Goal: Transaction & Acquisition: Purchase product/service

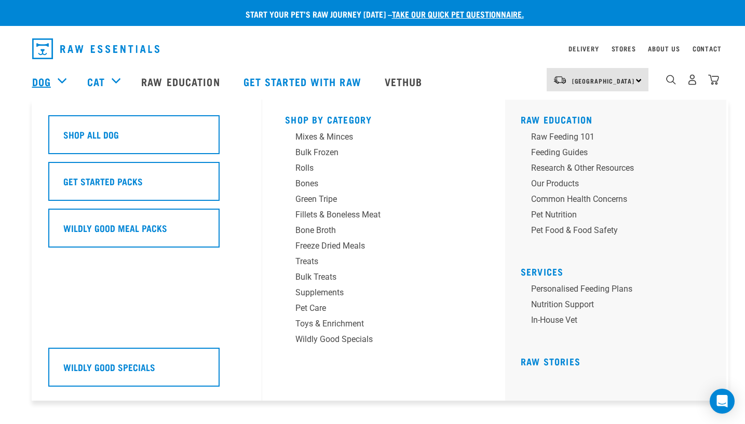
click at [43, 86] on link "Dog" at bounding box center [41, 82] width 19 height 16
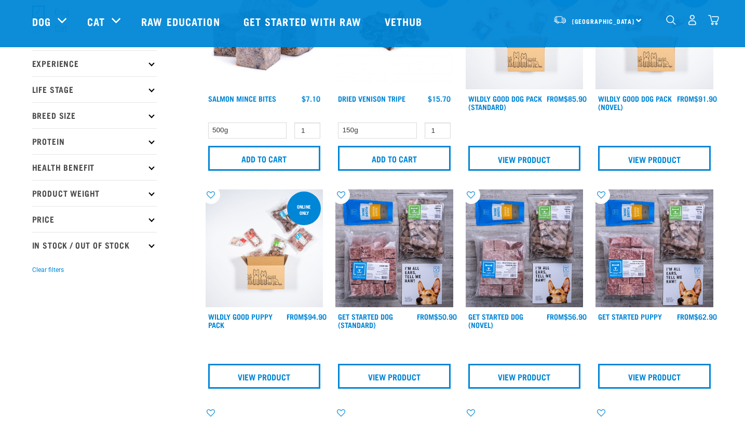
scroll to position [104, 0]
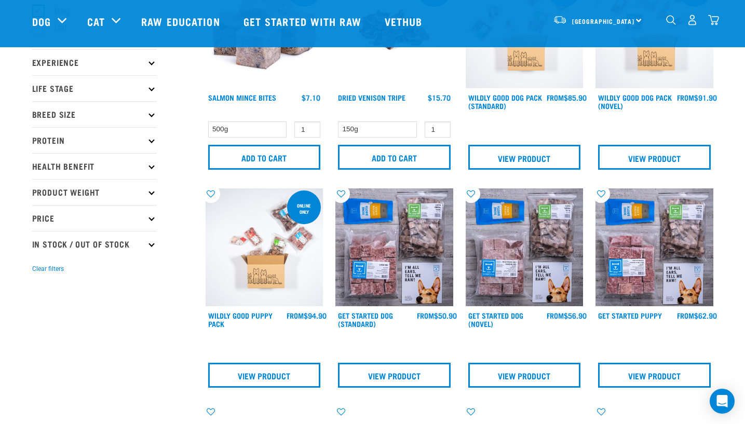
click at [153, 138] on icon at bounding box center [151, 140] width 6 height 6
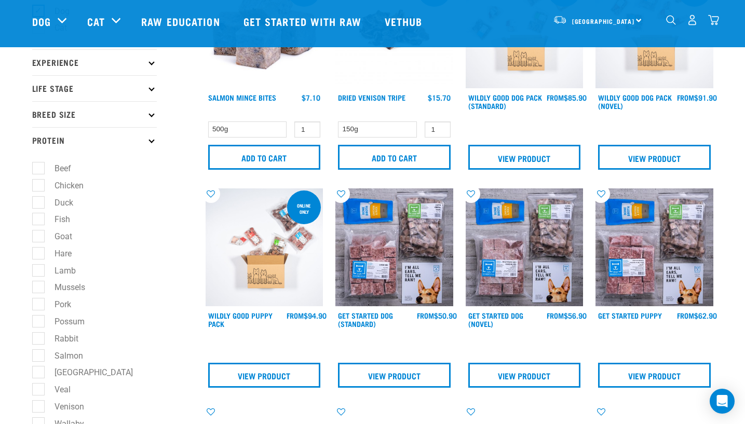
click at [38, 166] on label "Beef" at bounding box center [56, 168] width 37 height 13
click at [36, 166] on input "Beef" at bounding box center [35, 166] width 7 height 7
checkbox input "true"
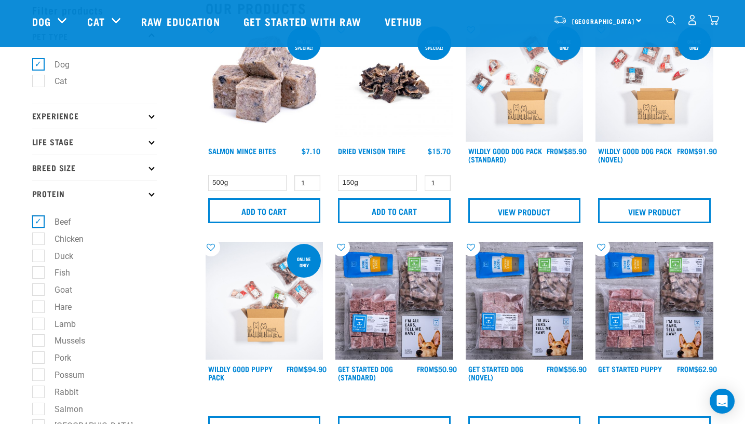
scroll to position [0, 0]
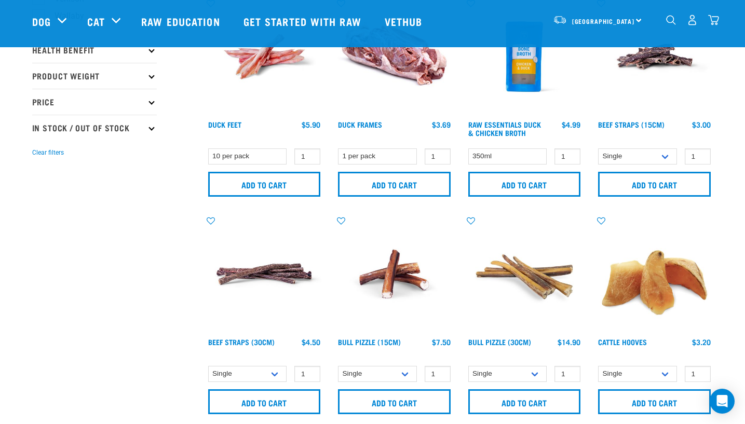
scroll to position [571, 0]
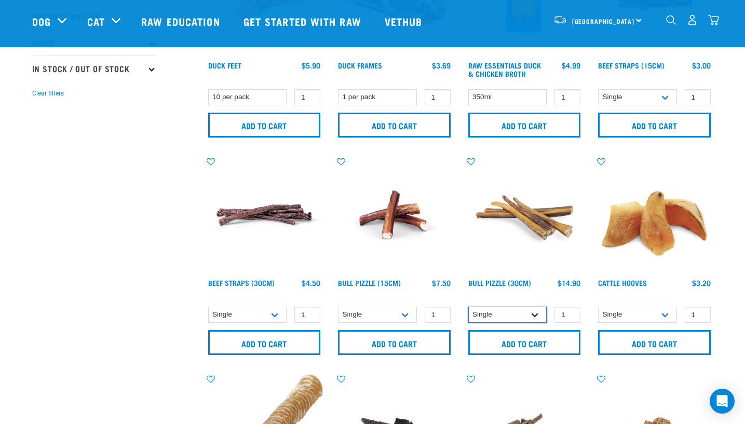
click at [528, 314] on select "Single 10 per pack" at bounding box center [507, 315] width 79 height 16
click at [518, 319] on select "Single 10 per pack" at bounding box center [507, 315] width 79 height 16
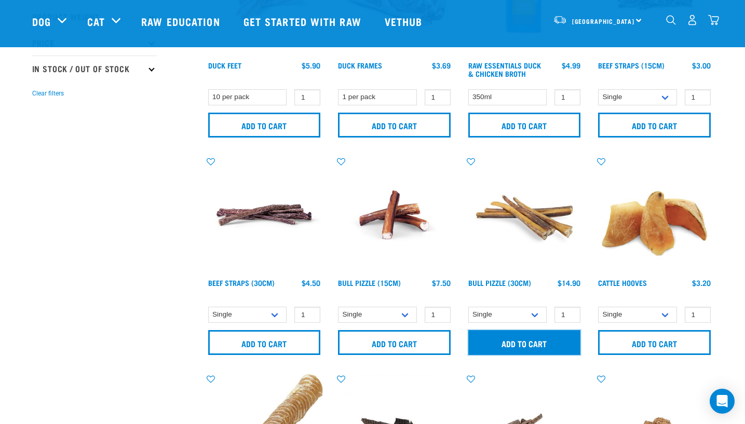
click at [536, 346] on input "Add to cart" at bounding box center [524, 342] width 113 height 25
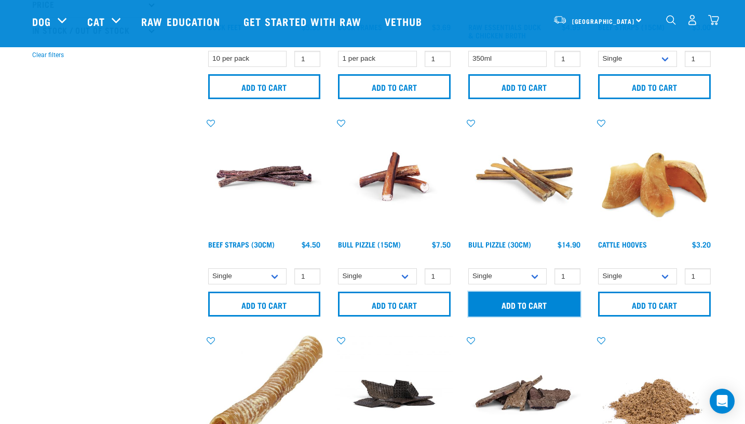
scroll to position [727, 0]
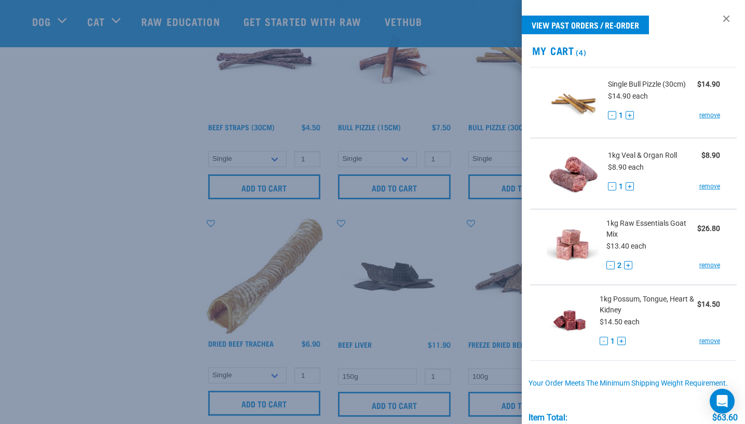
click at [87, 319] on div at bounding box center [372, 212] width 745 height 424
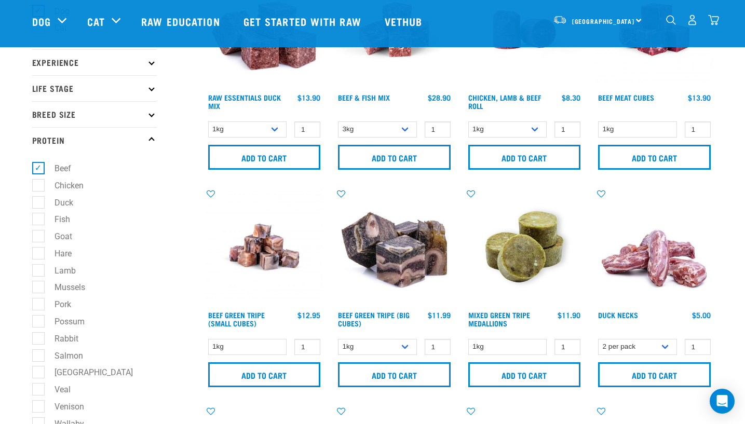
scroll to position [156, 0]
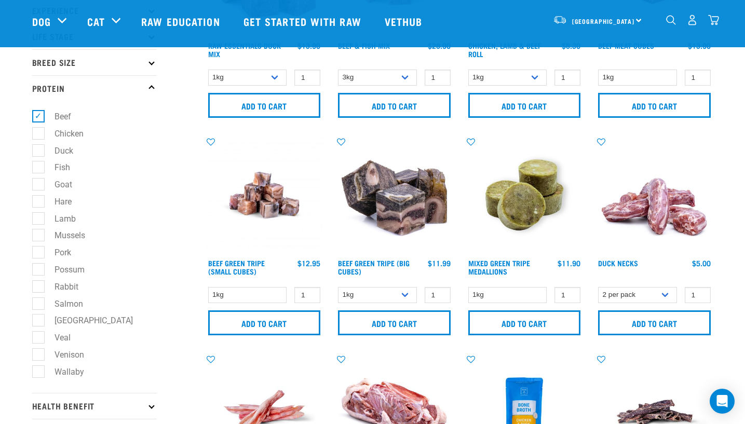
click at [39, 287] on label "Rabbit" at bounding box center [60, 286] width 45 height 13
click at [39, 287] on input "Rabbit" at bounding box center [35, 284] width 7 height 7
checkbox input "true"
click at [40, 116] on label "Beef" at bounding box center [56, 116] width 37 height 13
click at [39, 116] on input "Beef" at bounding box center [35, 115] width 7 height 7
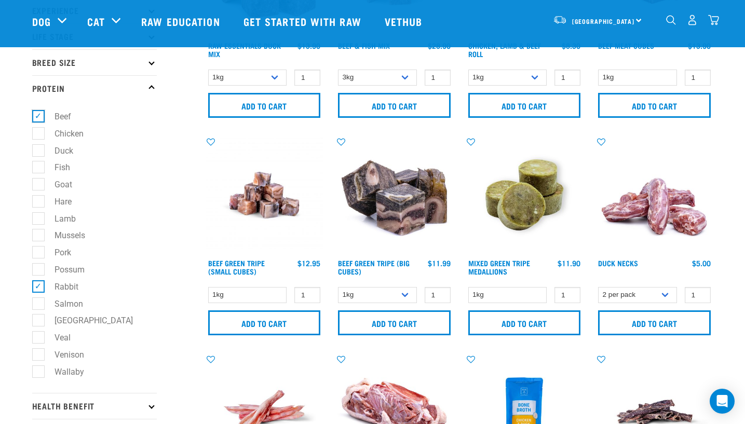
checkbox input "false"
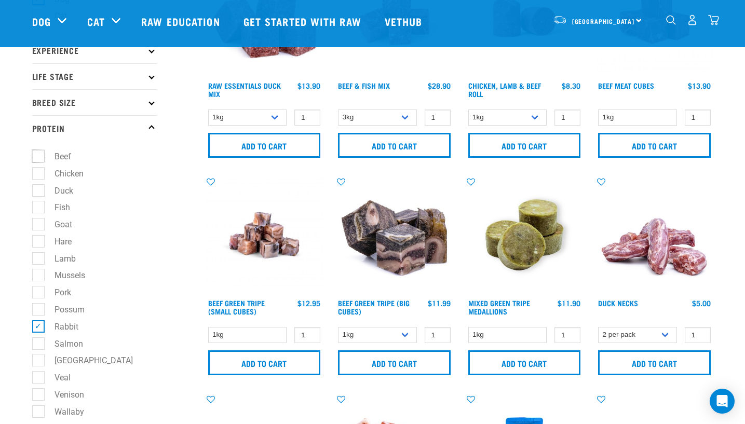
scroll to position [52, 0]
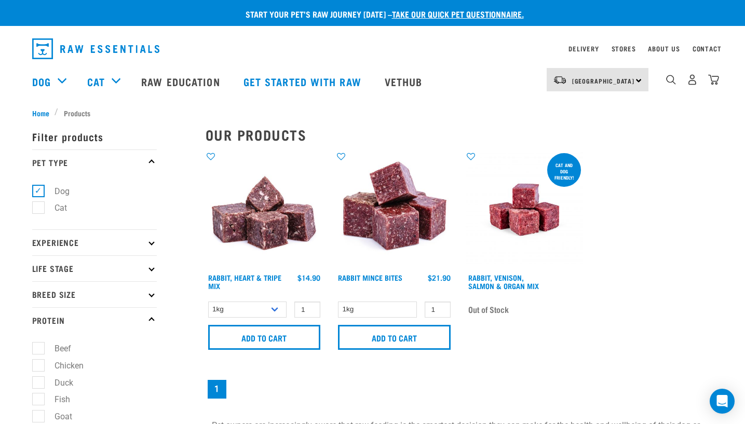
click at [265, 217] on img at bounding box center [265, 210] width 118 height 118
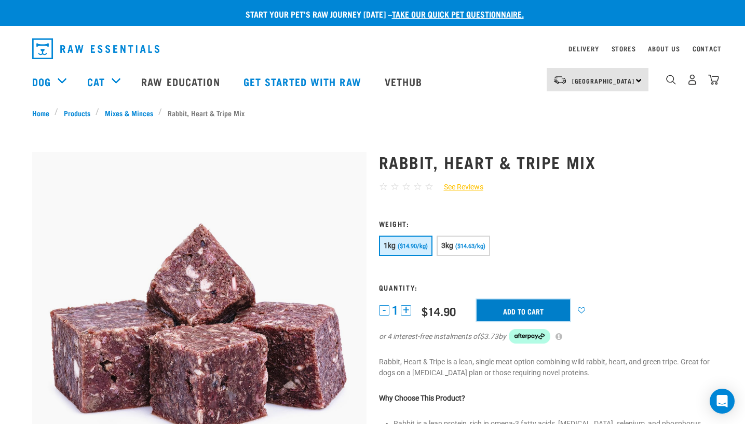
click at [511, 310] on input "Add to cart" at bounding box center [522, 310] width 93 height 22
click at [711, 83] on img "dropdown navigation" at bounding box center [713, 79] width 11 height 11
click at [711, 79] on img "dropdown navigation" at bounding box center [713, 79] width 11 height 11
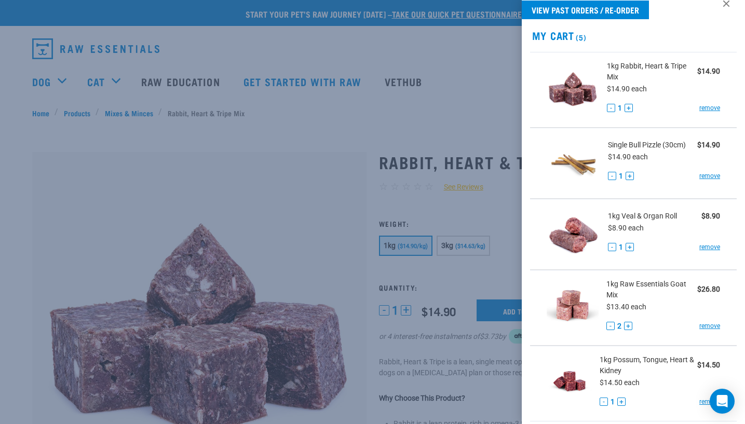
scroll to position [0, 0]
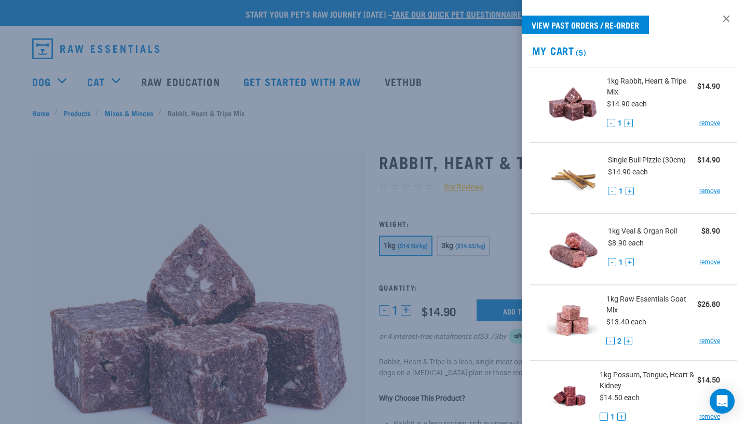
click at [43, 3] on div at bounding box center [372, 212] width 745 height 424
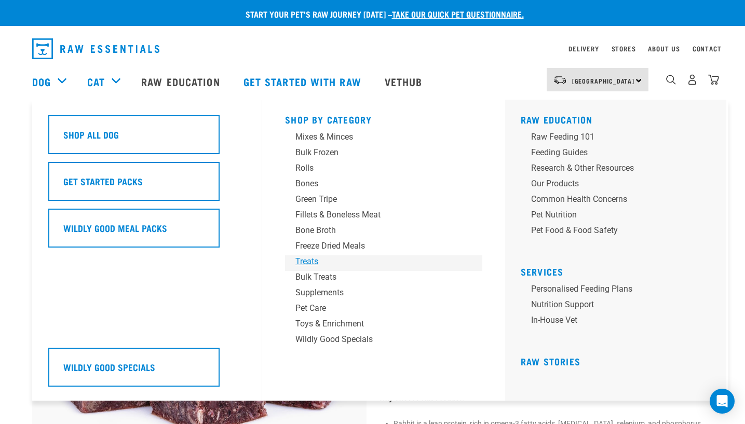
click at [314, 263] on div "Treats" at bounding box center [376, 261] width 162 height 12
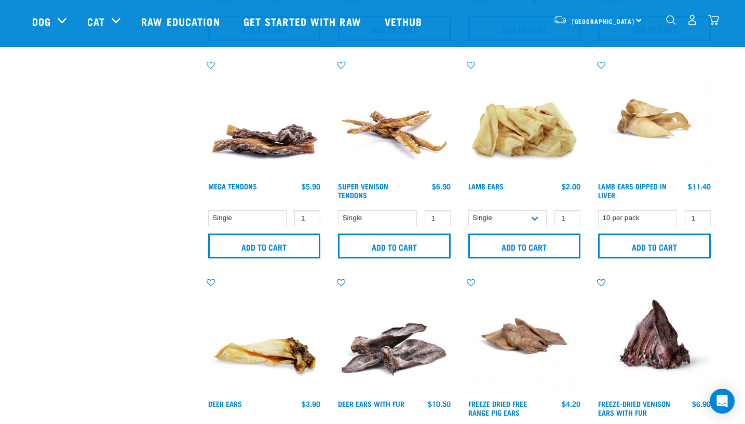
scroll to position [675, 0]
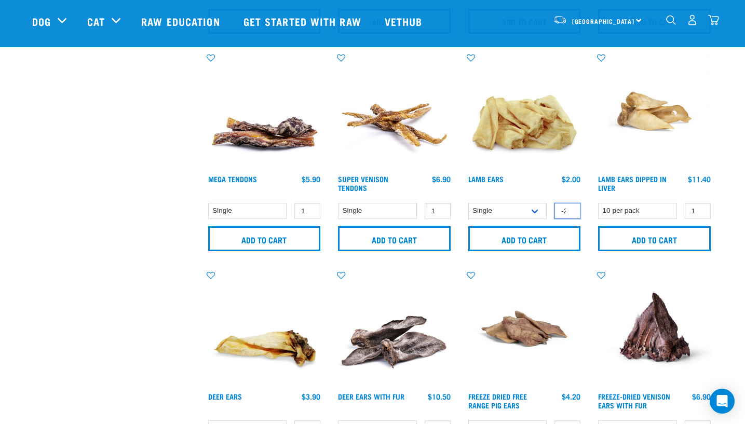
drag, startPoint x: 566, startPoint y: 213, endPoint x: 556, endPoint y: 213, distance: 9.9
click at [556, 213] on input "-2" at bounding box center [567, 211] width 26 height 16
click at [571, 207] on input "-1" at bounding box center [567, 211] width 26 height 16
click at [570, 212] on input "-2" at bounding box center [567, 211] width 26 height 16
click at [570, 212] on input "-3" at bounding box center [567, 211] width 26 height 16
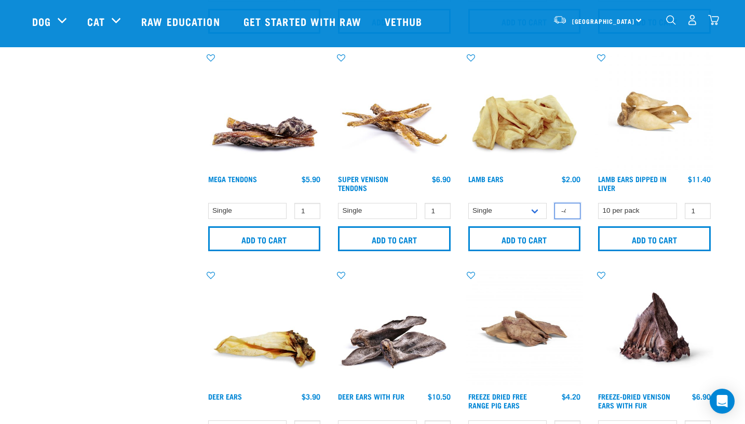
click at [570, 212] on input "-4" at bounding box center [567, 211] width 26 height 16
click at [569, 207] on input "-3" at bounding box center [567, 211] width 26 height 16
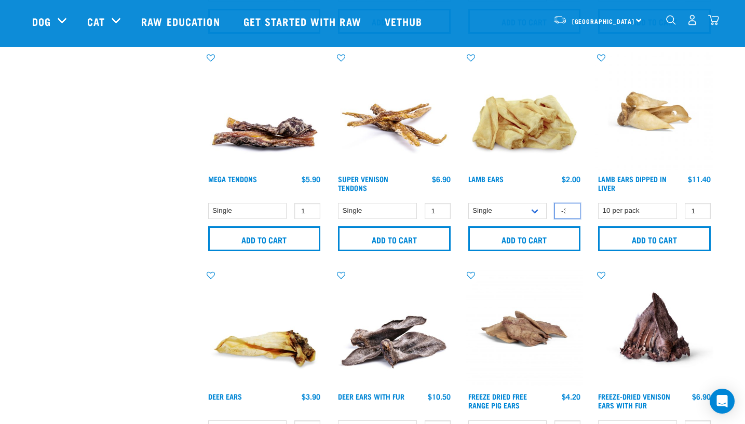
click at [569, 207] on input "-3" at bounding box center [567, 211] width 26 height 16
type input "2"
click at [530, 234] on input "Add to cart" at bounding box center [524, 238] width 113 height 25
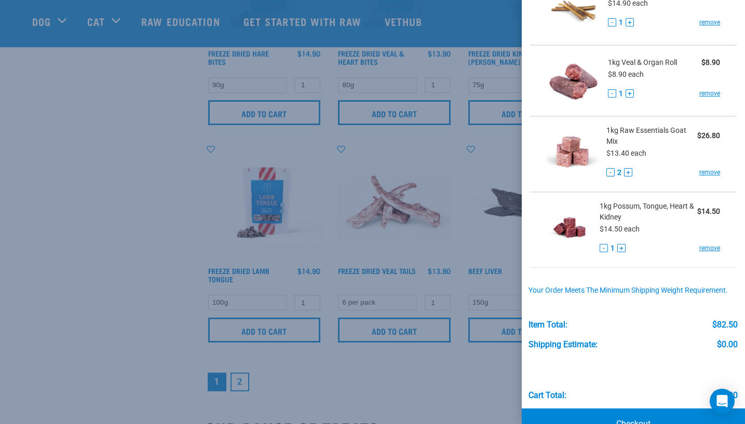
scroll to position [276, 0]
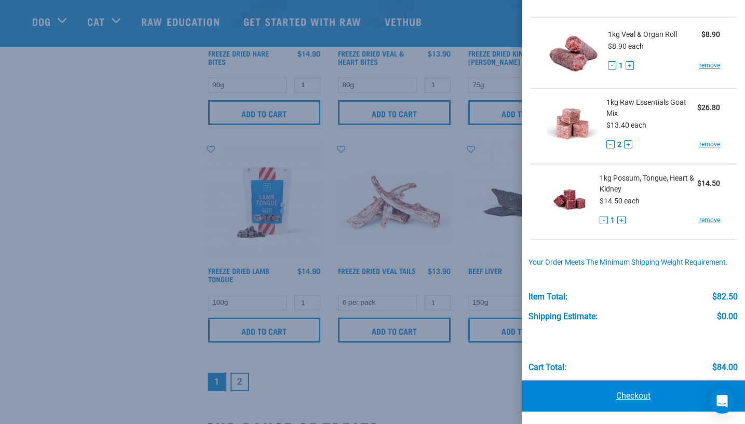
click at [673, 394] on link "Checkout" at bounding box center [634, 395] width 224 height 31
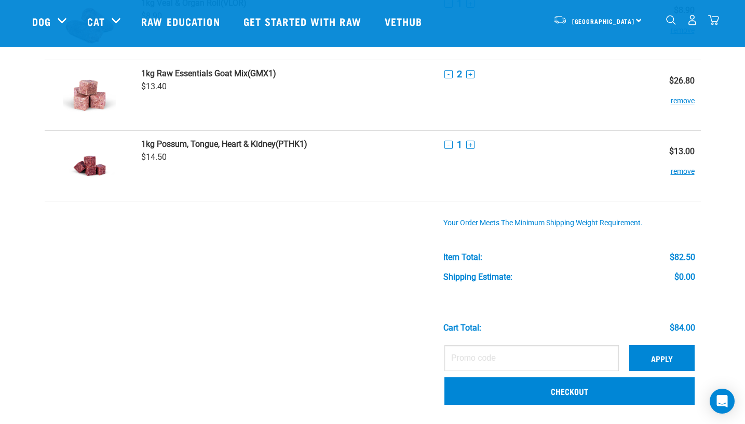
scroll to position [311, 0]
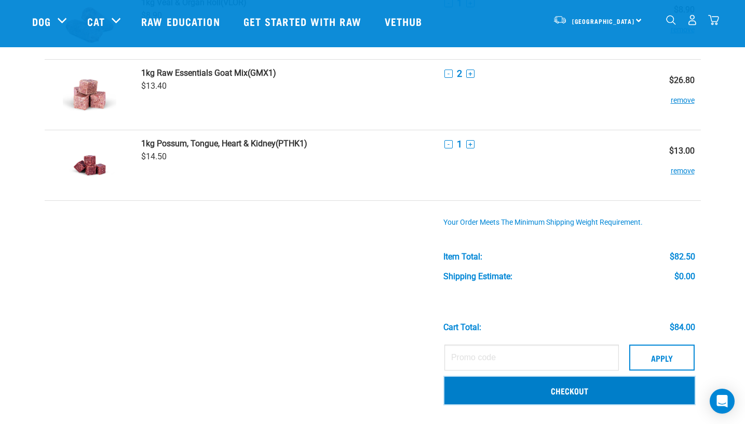
click at [632, 401] on link "Checkout" at bounding box center [569, 390] width 250 height 27
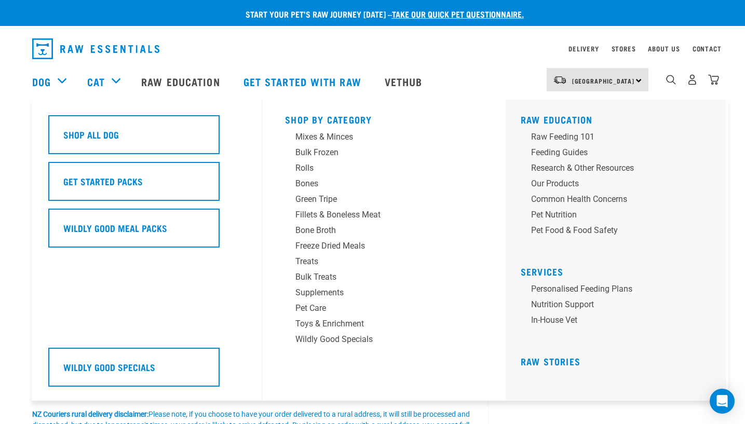
click at [53, 83] on div "Dog" at bounding box center [54, 82] width 45 height 42
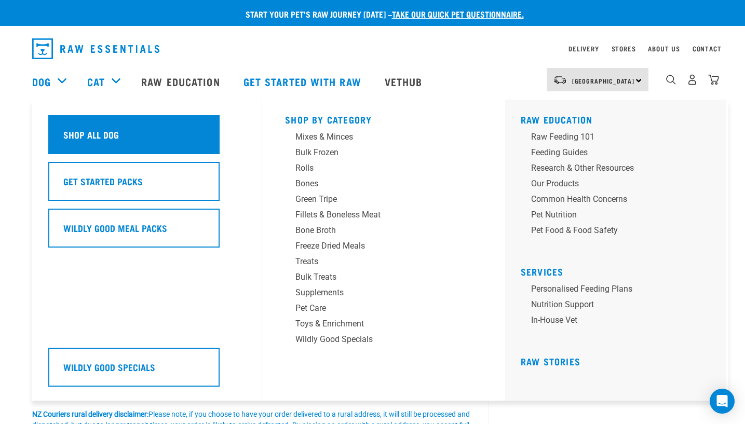
click at [79, 140] on h5 "Shop All Dog" at bounding box center [91, 134] width 56 height 13
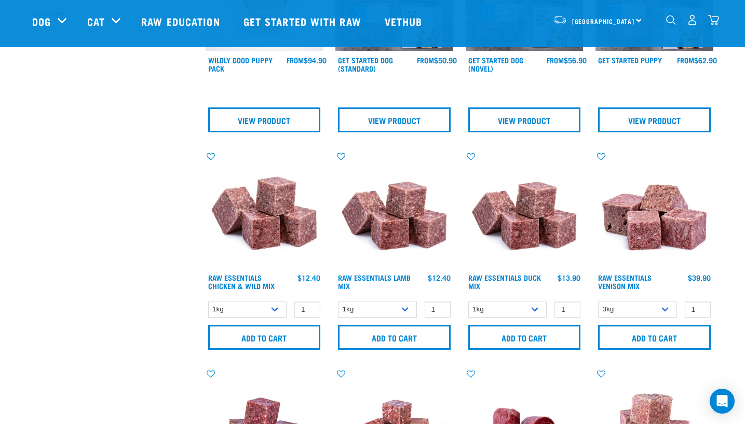
scroll to position [363, 0]
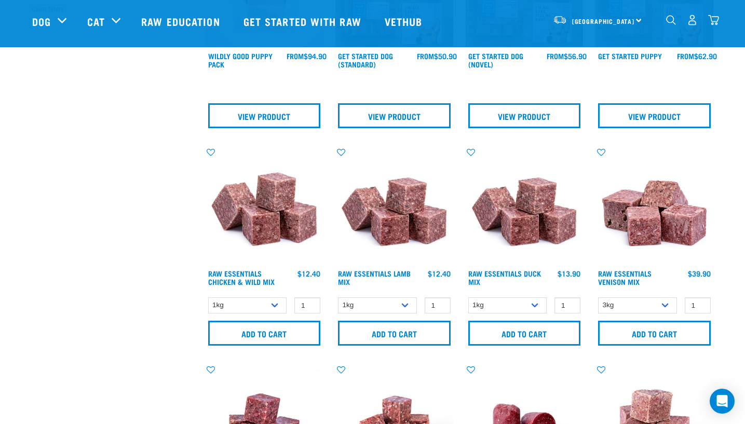
click at [386, 207] on img at bounding box center [394, 206] width 118 height 118
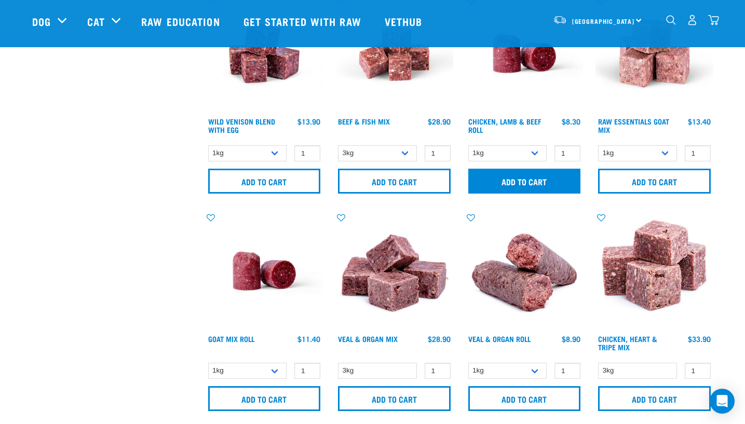
scroll to position [751, 0]
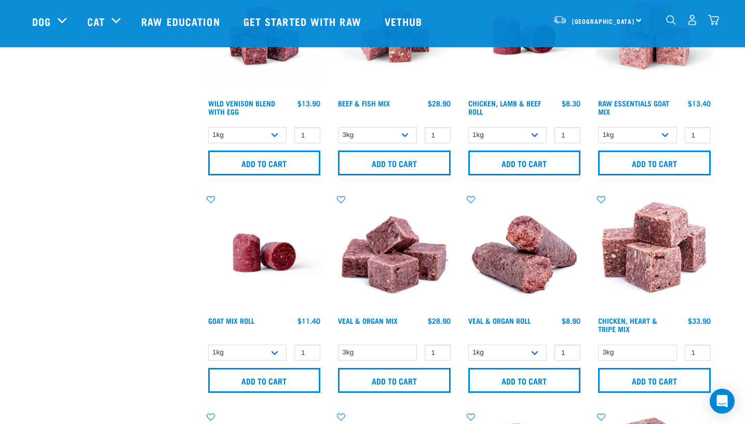
click at [261, 259] on img at bounding box center [265, 253] width 118 height 118
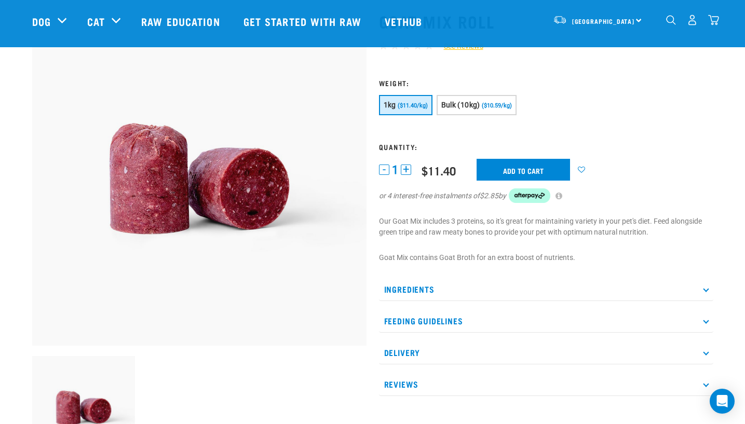
scroll to position [156, 0]
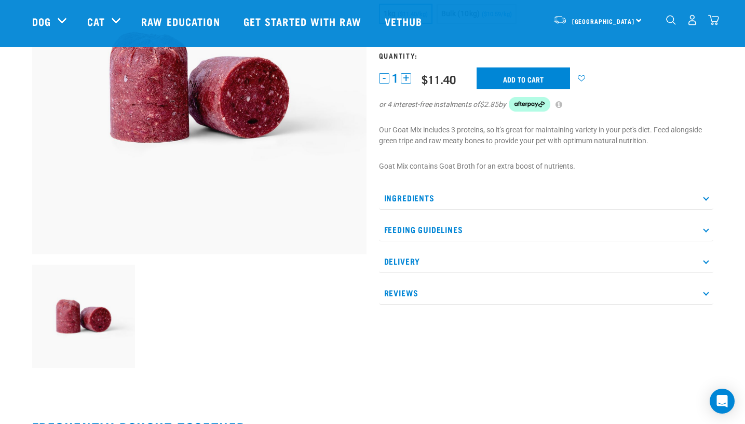
click at [453, 198] on p "Ingredients" at bounding box center [546, 197] width 334 height 23
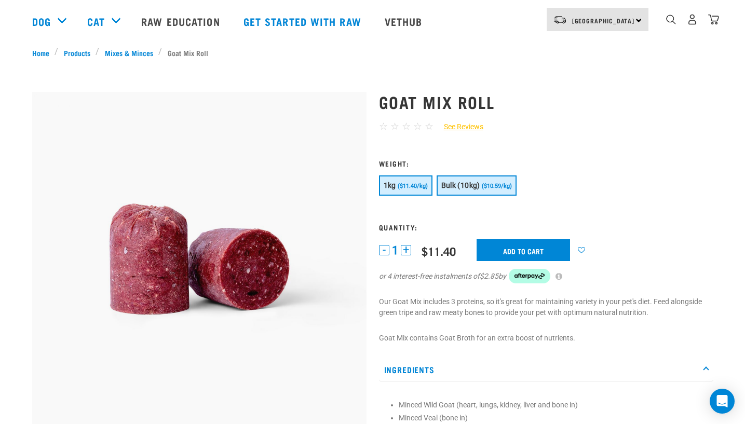
scroll to position [0, 0]
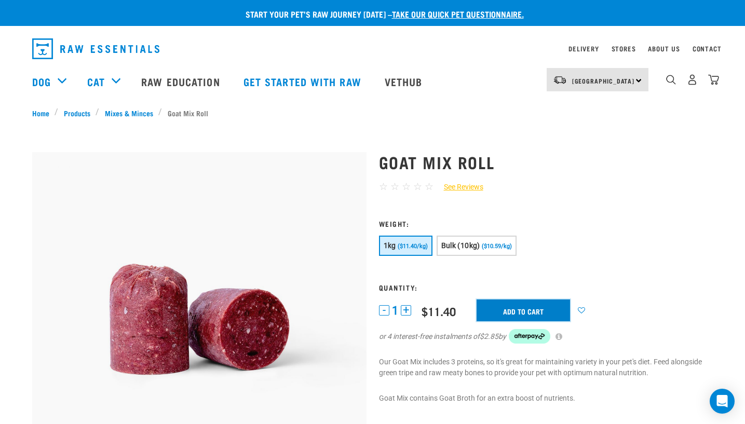
click at [532, 309] on input "Add to cart" at bounding box center [522, 310] width 93 height 22
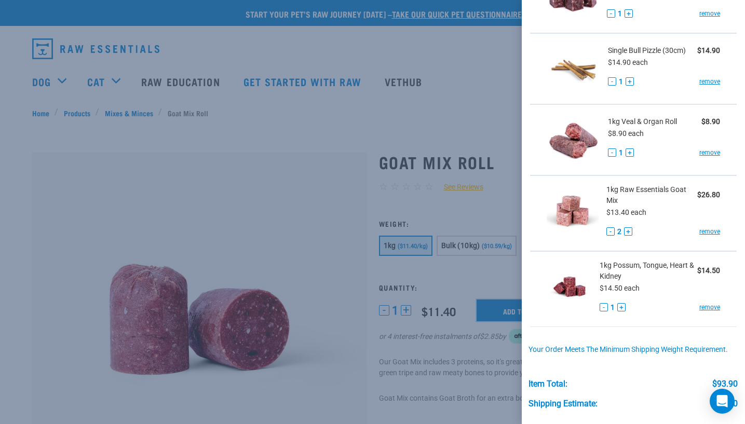
scroll to position [347, 0]
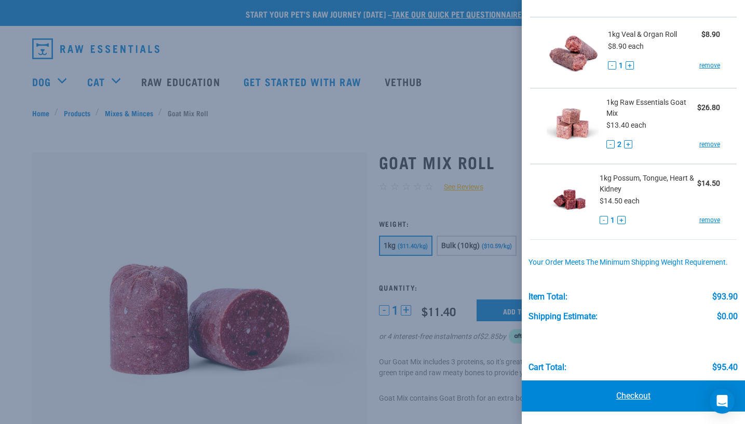
click at [651, 401] on link "Checkout" at bounding box center [634, 395] width 224 height 31
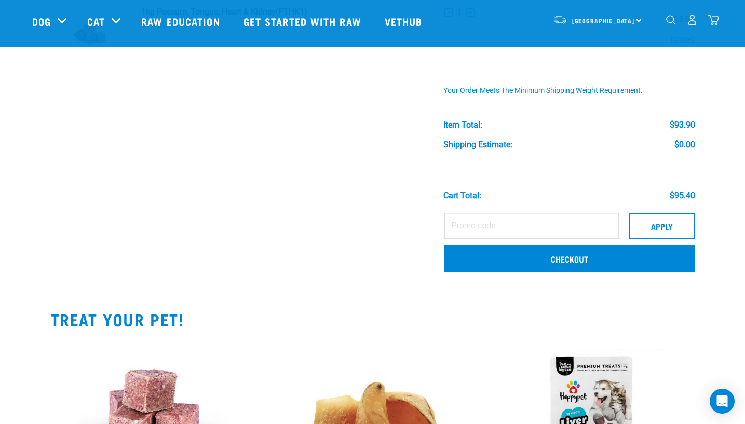
scroll to position [519, 0]
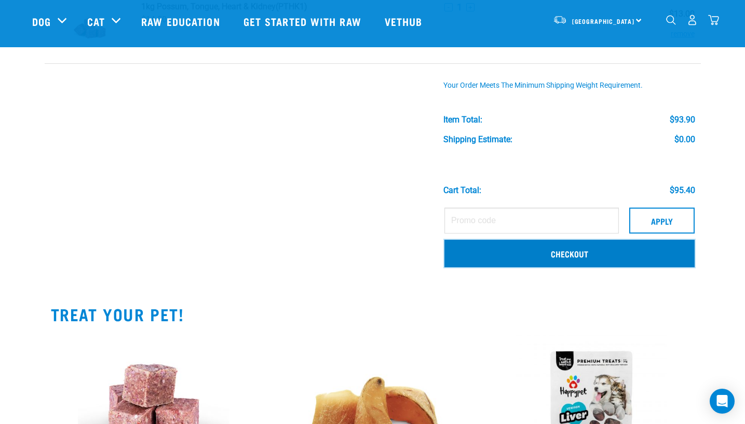
click at [552, 261] on link "Checkout" at bounding box center [569, 253] width 250 height 27
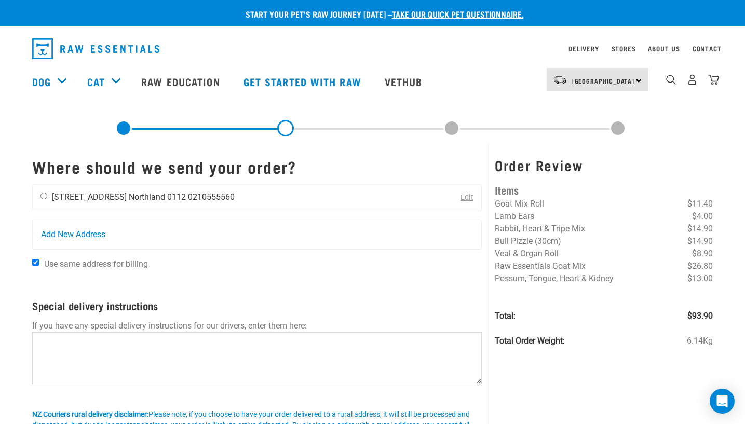
click at [102, 200] on li "14A Dundas Road" at bounding box center [89, 197] width 75 height 10
click at [45, 196] on input "radio" at bounding box center [43, 196] width 7 height 7
radio input "true"
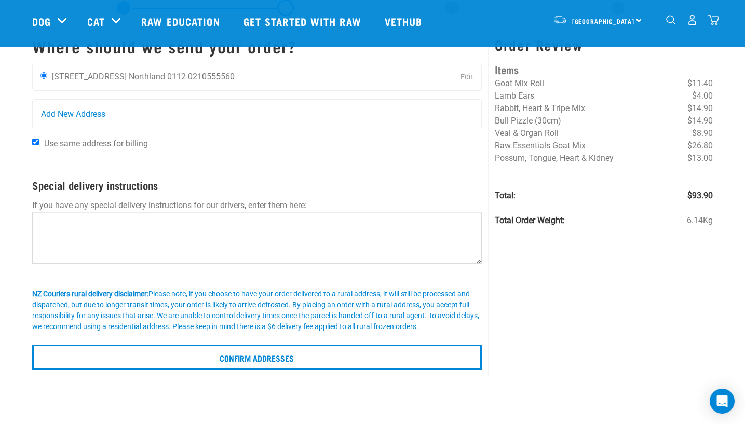
scroll to position [104, 0]
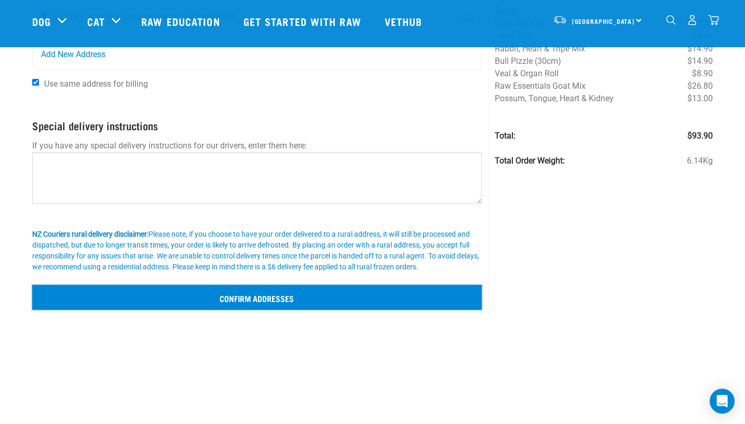
click at [248, 301] on input "Confirm addresses" at bounding box center [257, 297] width 450 height 25
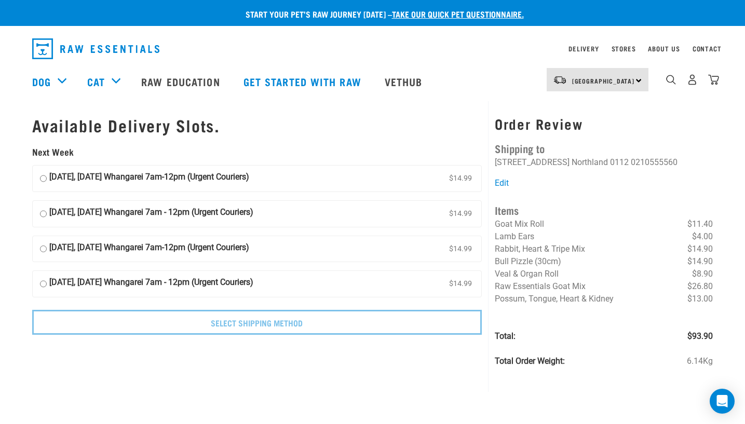
click at [63, 180] on strong "[DATE], [DATE] Whangarei 7am-12pm (Urgent Couriers)" at bounding box center [149, 179] width 200 height 16
click at [38, 176] on label "[DATE], [DATE] Whangarei 7am-12pm (Urgent Couriers) $14.99" at bounding box center [257, 179] width 449 height 26
click at [40, 176] on input "[DATE], [DATE] Whangarei 7am-12pm (Urgent Couriers) $14.99" at bounding box center [43, 179] width 7 height 16
radio input "true"
